Goal: Information Seeking & Learning: Learn about a topic

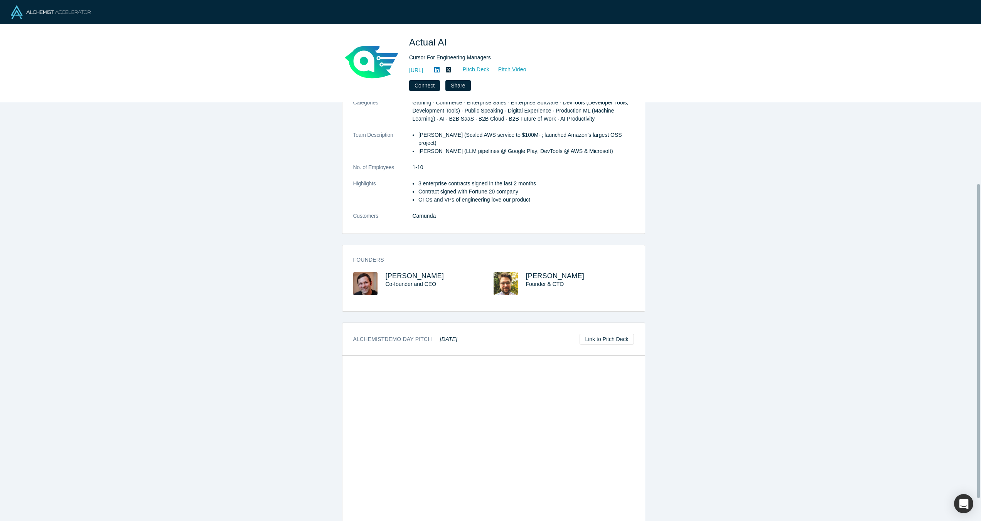
scroll to position [138, 0]
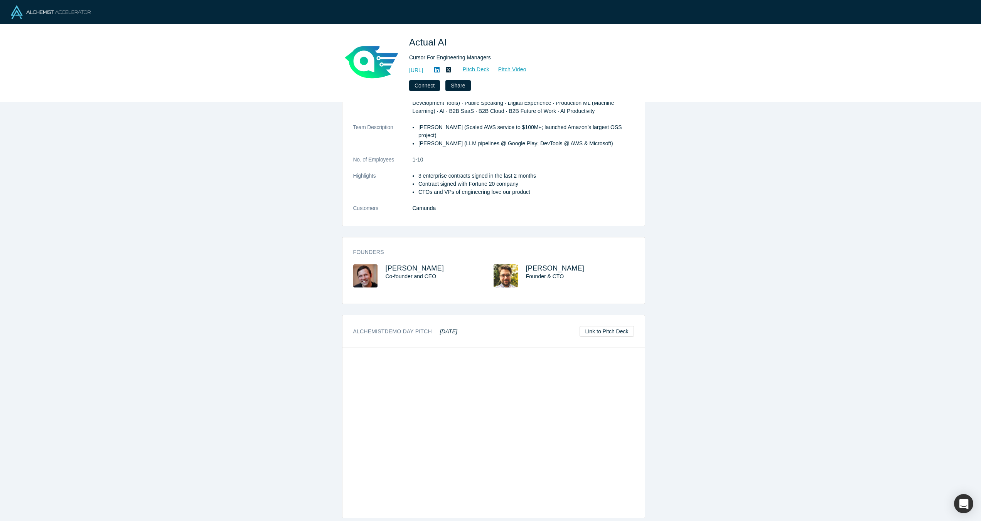
click at [741, 428] on div "overview Description Engineering managers are overwhelmed by inefficient softwa…" at bounding box center [493, 314] width 987 height 425
click at [667, 476] on div "overview Description Engineering managers are overwhelmed by inefficient softwa…" at bounding box center [493, 314] width 987 height 425
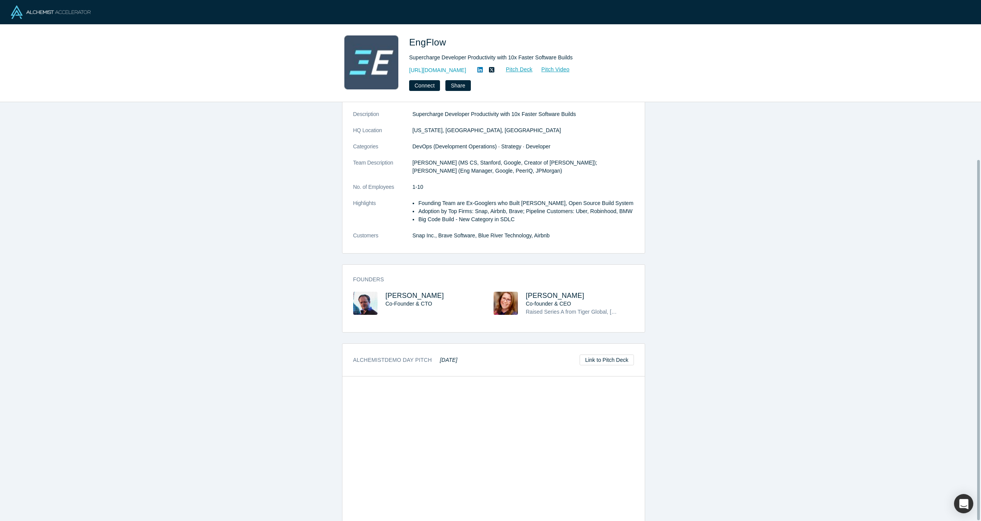
scroll to position [67, 0]
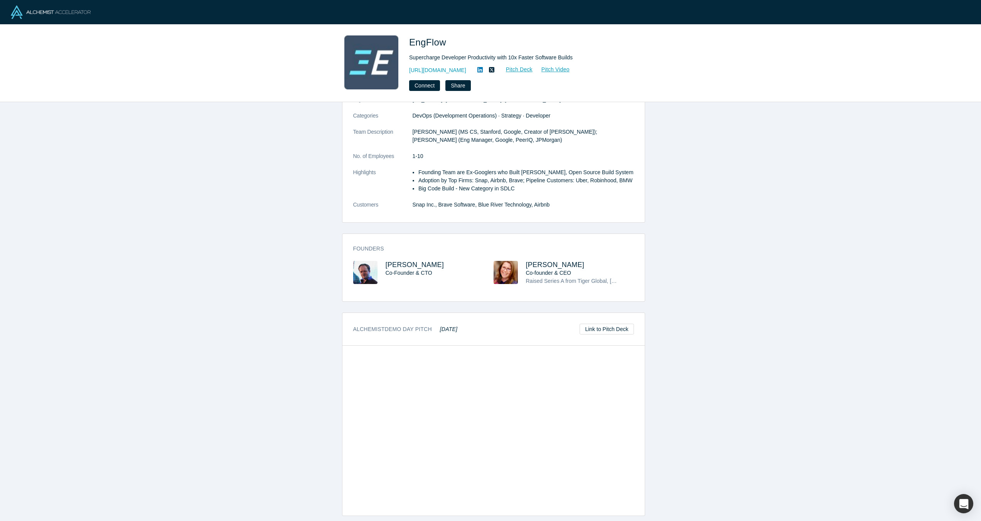
click at [666, 468] on div "overview Description Supercharge Developer Productivity with 10x Faster Softwar…" at bounding box center [493, 314] width 987 height 425
click at [748, 436] on div "overview Description Supercharge Developer Productivity with 10x Faster Softwar…" at bounding box center [493, 314] width 987 height 425
click at [575, 278] on span "Raised Series A from Tiger Global, [PERSON_NAME], Firstminute Capital, signed l…" at bounding box center [741, 281] width 430 height 6
click at [718, 324] on div "overview Description Supercharge Developer Productivity with 10x Faster Softwar…" at bounding box center [493, 314] width 987 height 425
click at [752, 321] on div "overview Description Supercharge Developer Productivity with 10x Faster Softwar…" at bounding box center [493, 314] width 987 height 425
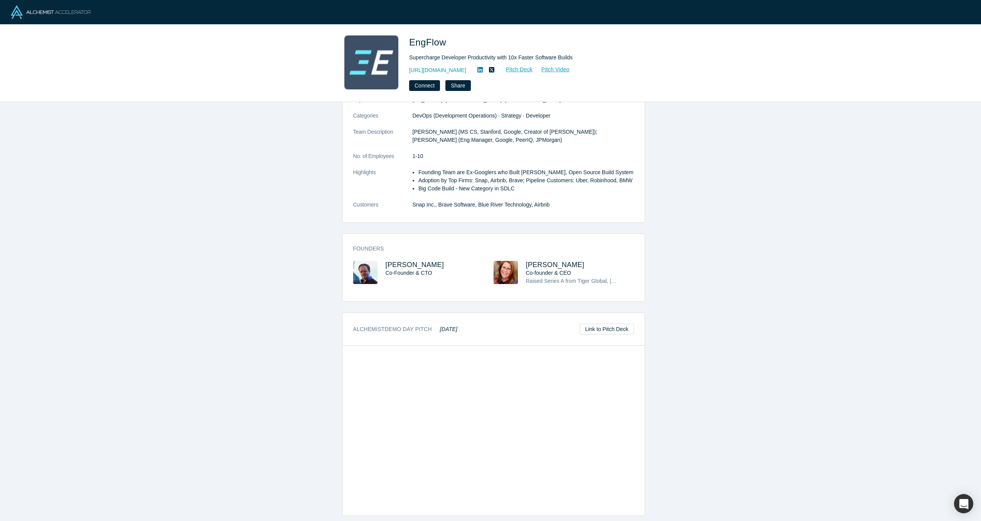
drag, startPoint x: 508, startPoint y: 269, endPoint x: 517, endPoint y: 258, distance: 14.2
click at [508, 269] on img at bounding box center [506, 272] width 24 height 23
click at [782, 297] on div "overview Description Supercharge Developer Productivity with 10x Faster Softwar…" at bounding box center [493, 314] width 987 height 425
click at [723, 305] on div "overview Description Supercharge Developer Productivity with 10x Faster Softwar…" at bounding box center [493, 314] width 987 height 425
click at [720, 279] on div "overview Description Supercharge Developer Productivity with 10x Faster Softwar…" at bounding box center [493, 314] width 987 height 425
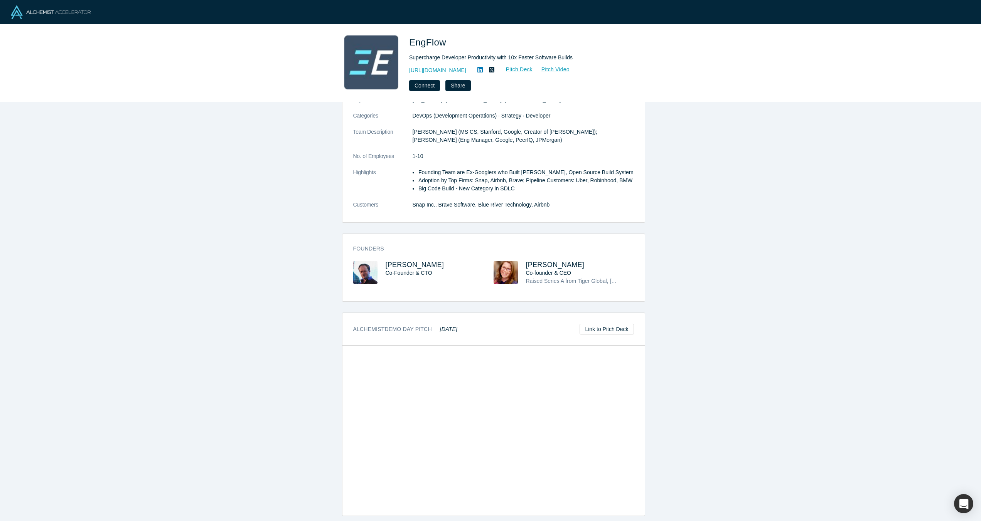
click at [692, 296] on div "overview Description Supercharge Developer Productivity with 10x Faster Softwar…" at bounding box center [493, 314] width 987 height 425
click at [705, 278] on div "overview Description Supercharge Developer Productivity with 10x Faster Softwar…" at bounding box center [493, 314] width 987 height 425
click at [447, 69] on link "https://www.engflow.com" at bounding box center [437, 70] width 57 height 8
